Goal: Information Seeking & Learning: Learn about a topic

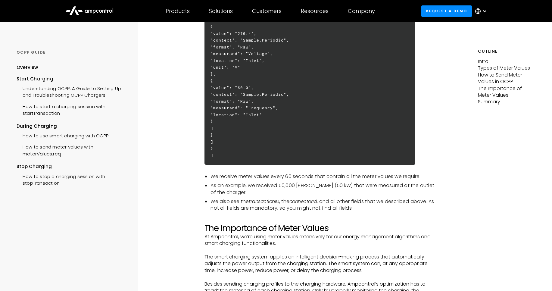
scroll to position [1482, 0]
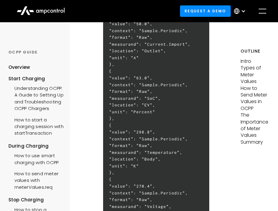
click at [34, 73] on div "OCPP GUIDE Overview Start Charging Understanding OCPP: A Guide to Setting Up an…" at bounding box center [35, 134] width 55 height 169
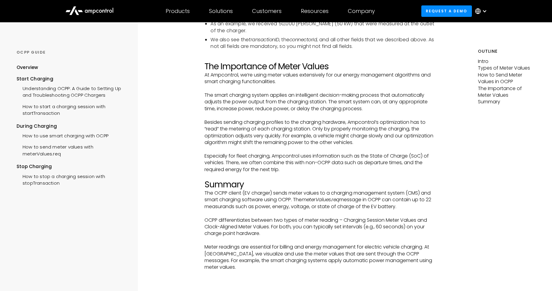
scroll to position [1554, 0]
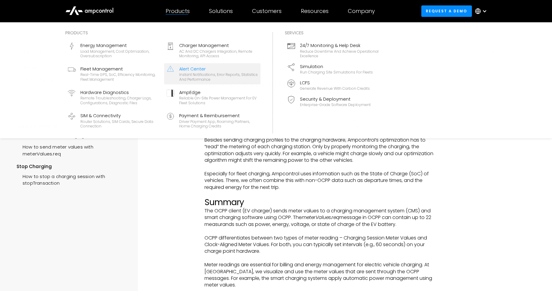
click at [221, 63] on link "Alert Center Instant notifications, error reports, statistics and performance" at bounding box center [212, 73] width 96 height 21
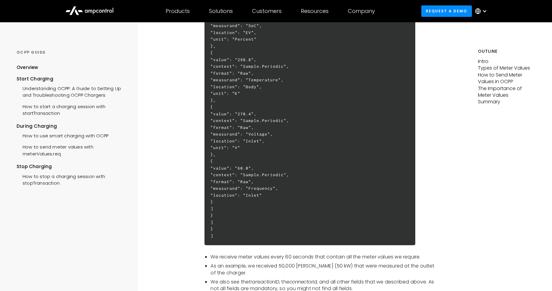
scroll to position [1338, 0]
